Goal: Transaction & Acquisition: Book appointment/travel/reservation

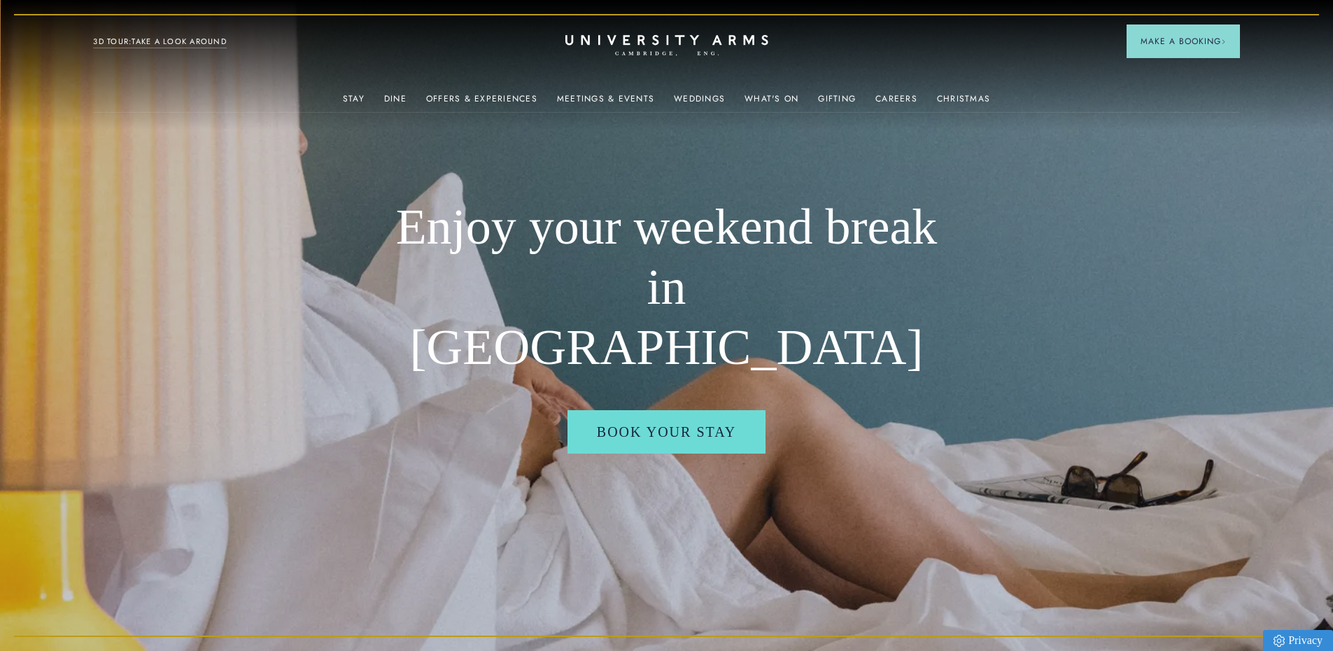
click at [360, 190] on img at bounding box center [666, 325] width 1333 height 651
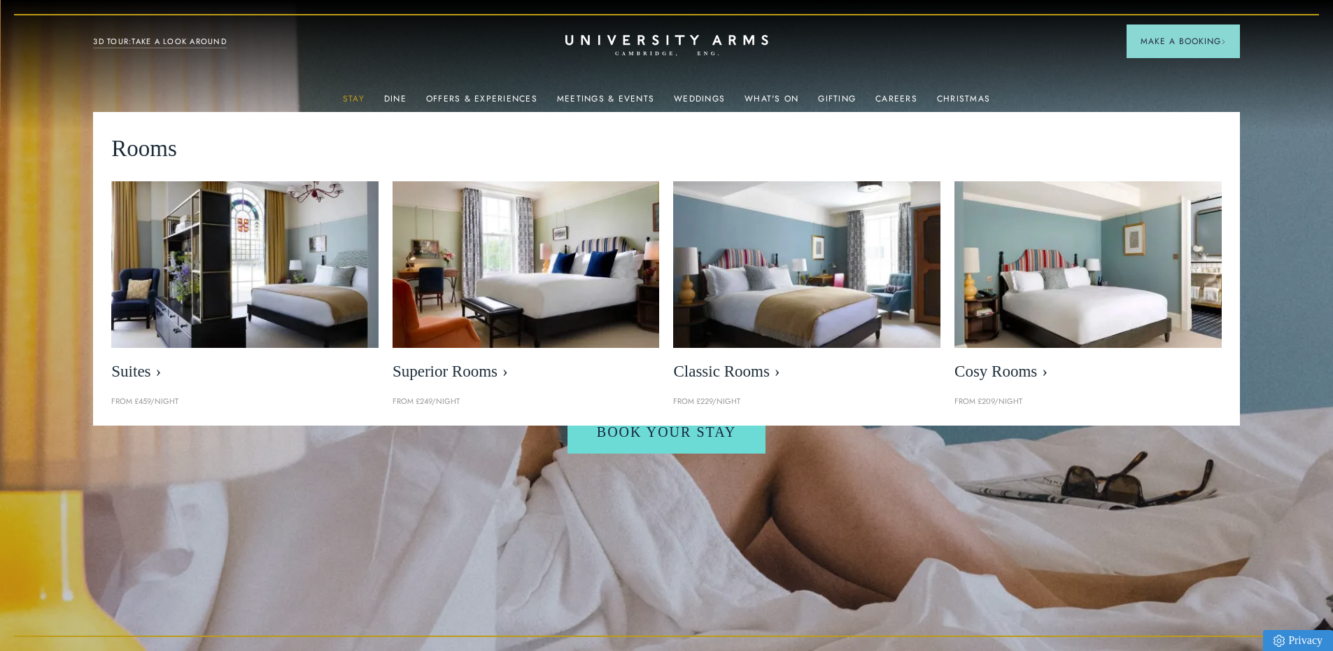
click at [353, 94] on link "Stay" at bounding box center [354, 103] width 22 height 18
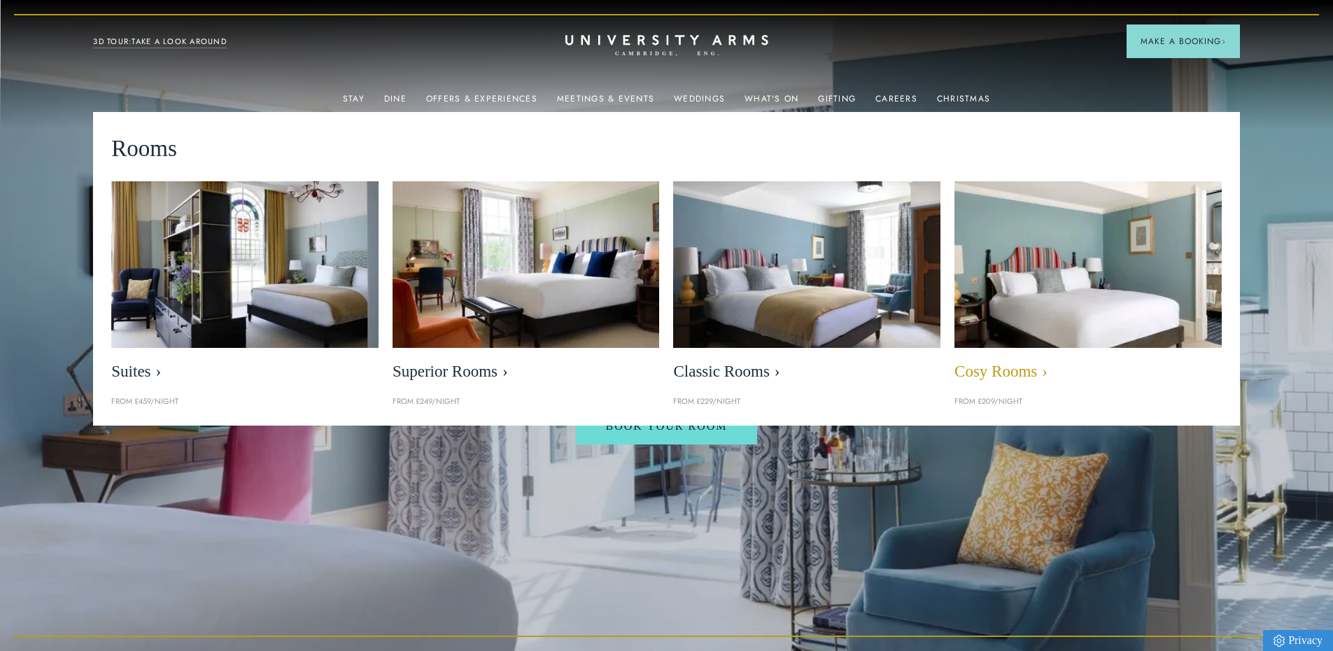
click at [973, 237] on img at bounding box center [1087, 265] width 307 height 192
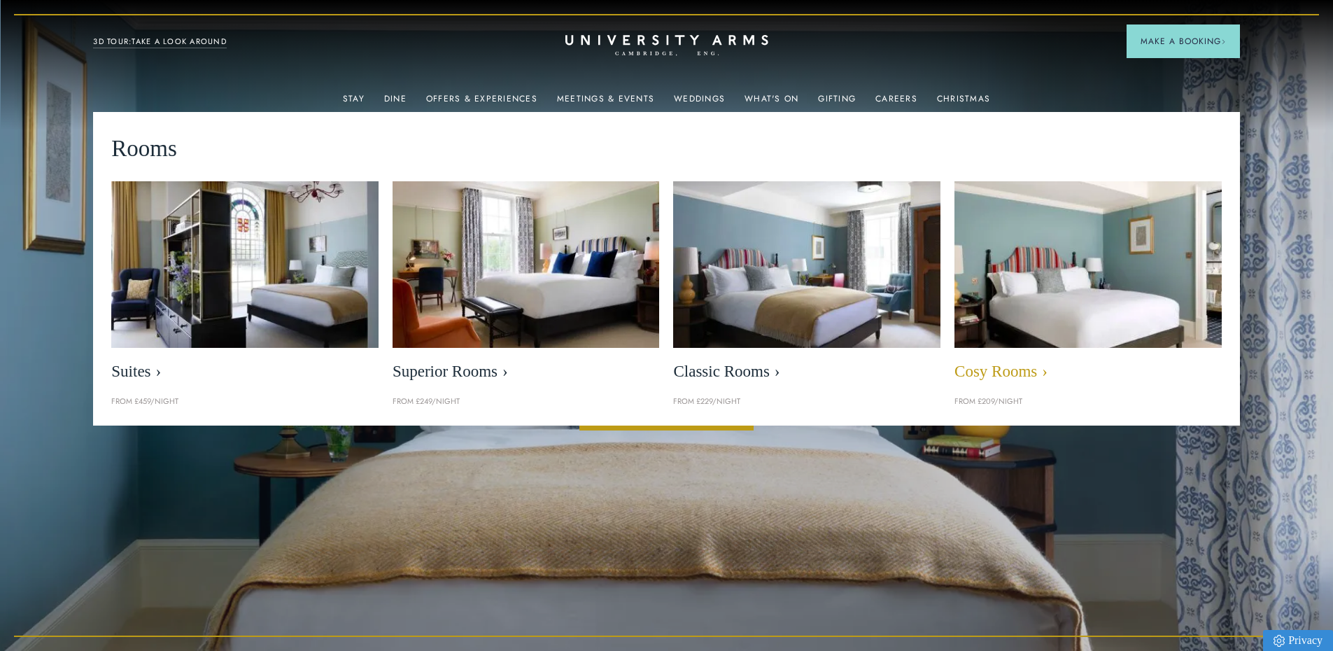
click at [1009, 368] on span "Cosy Rooms" at bounding box center [1087, 372] width 267 height 20
click at [993, 361] on link "Cosy Rooms" at bounding box center [1087, 284] width 267 height 207
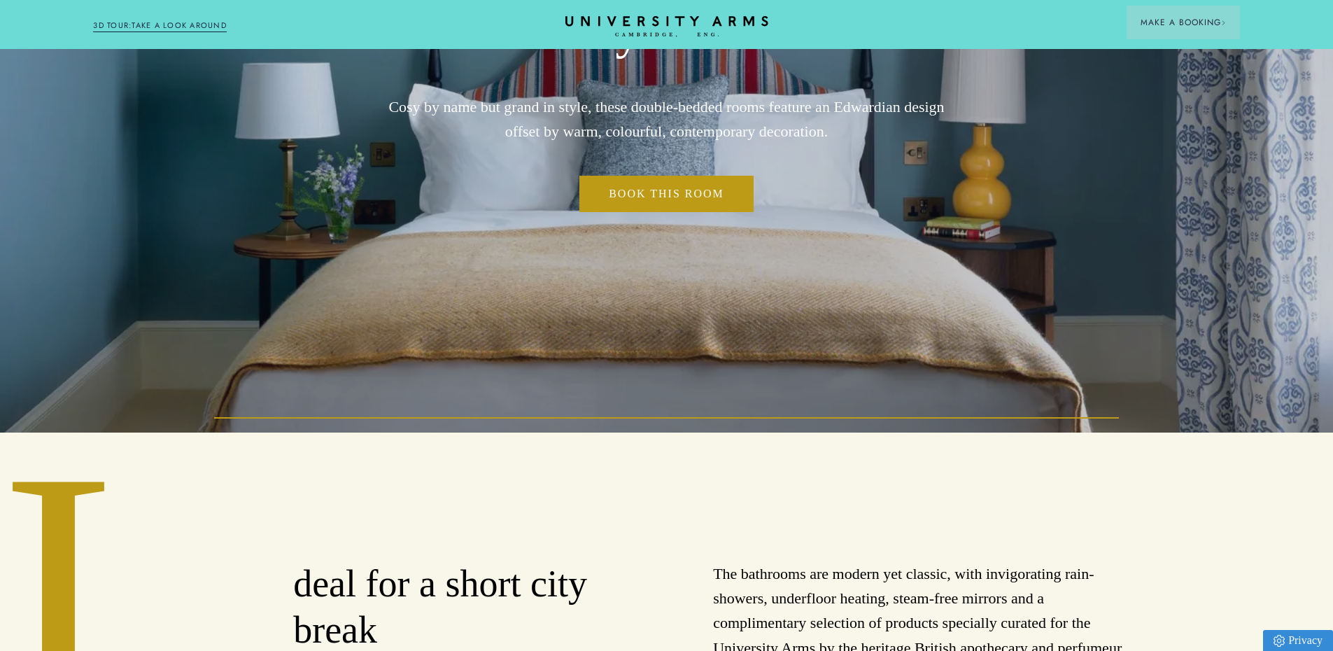
scroll to position [140, 0]
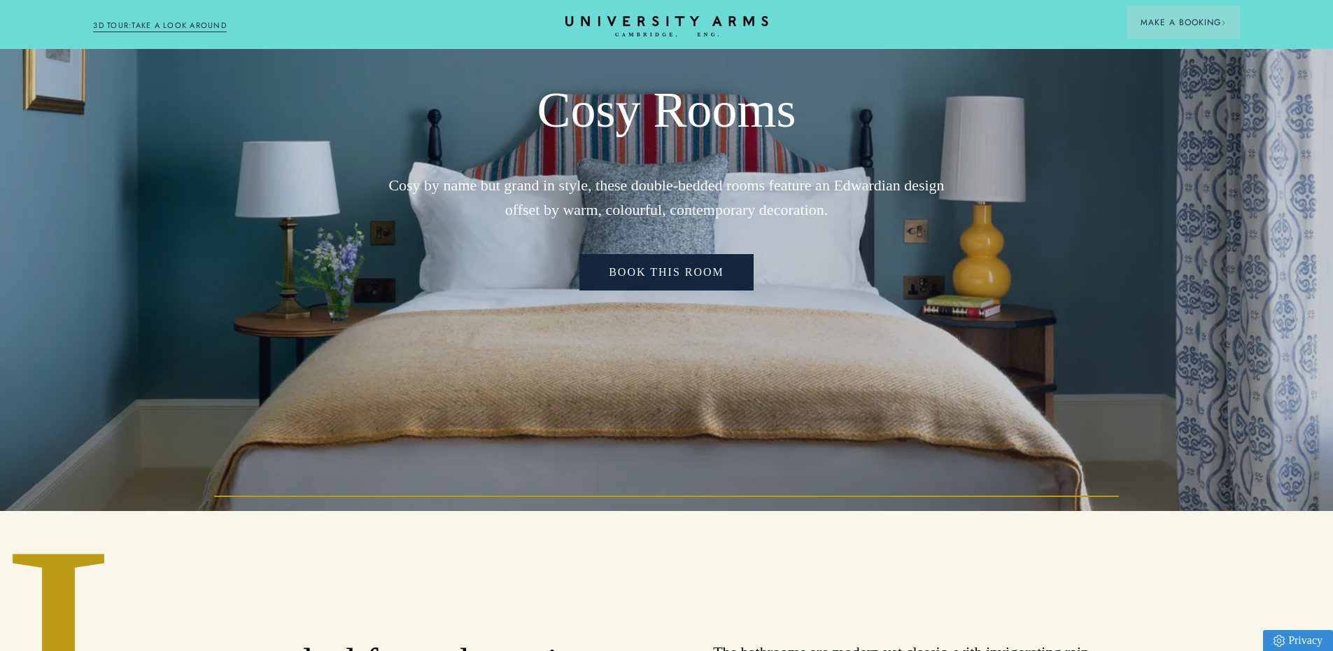
click at [672, 279] on link "Book This Room" at bounding box center [666, 272] width 174 height 36
